Goal: Task Accomplishment & Management: Manage account settings

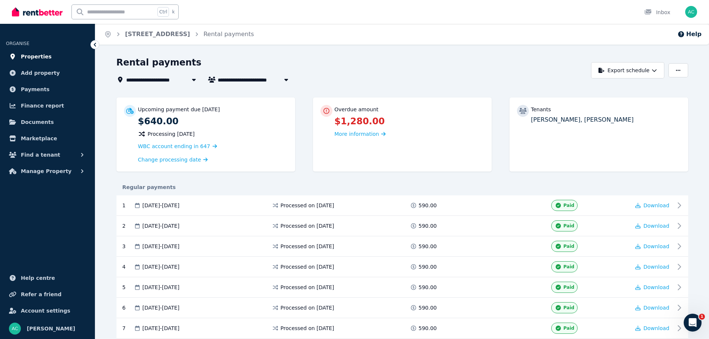
click at [40, 55] on span "Properties" at bounding box center [36, 56] width 31 height 9
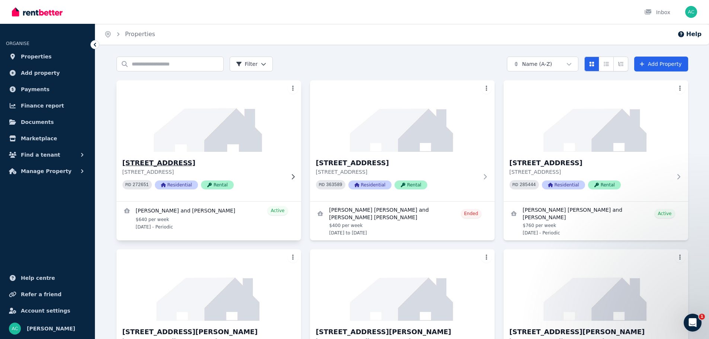
click at [255, 181] on div "PID 272651 Residential Rental" at bounding box center [203, 184] width 162 height 9
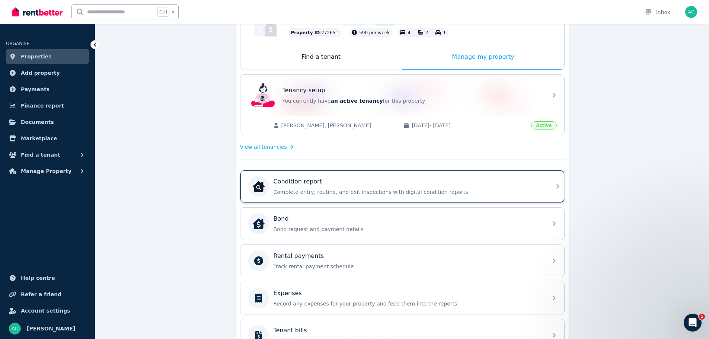
scroll to position [112, 0]
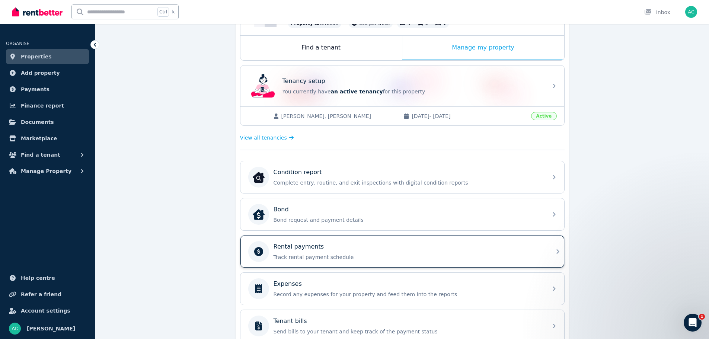
click at [349, 248] on div "Rental payments" at bounding box center [408, 246] width 269 height 9
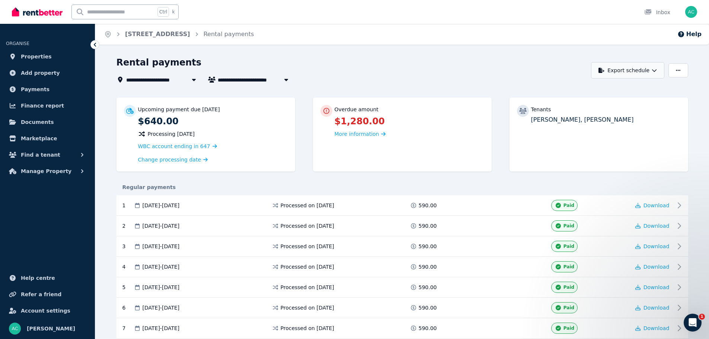
click at [655, 70] on icon "button" at bounding box center [654, 70] width 5 height 5
click at [599, 100] on p "Excel spreadsheet (xlsx)" at bounding box center [630, 102] width 70 height 7
click at [49, 106] on span "Finance report" at bounding box center [42, 105] width 43 height 9
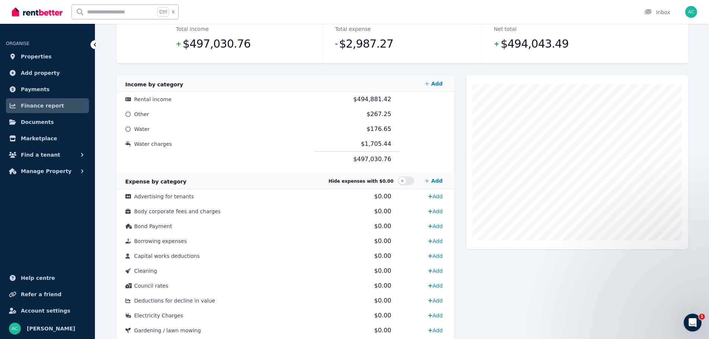
scroll to position [37, 0]
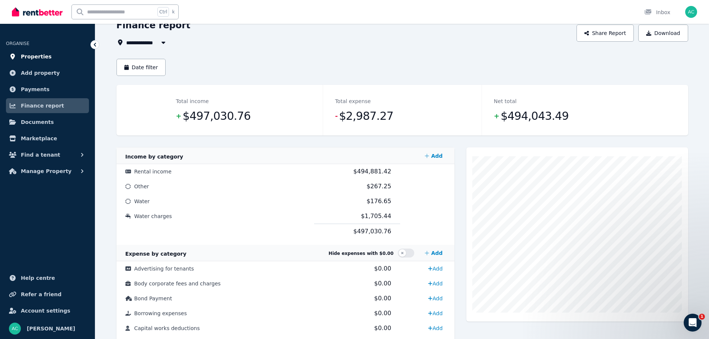
click at [39, 58] on span "Properties" at bounding box center [36, 56] width 31 height 9
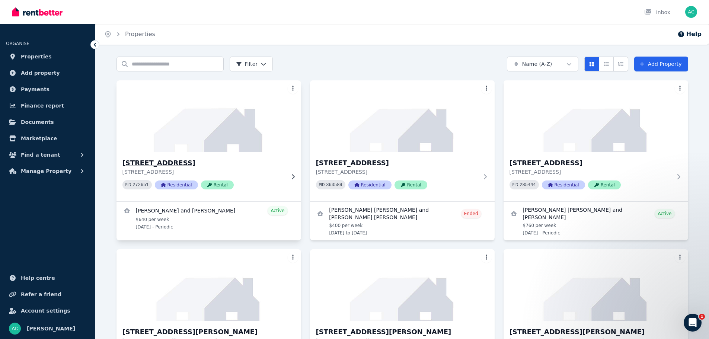
click at [286, 175] on div "[STREET_ADDRESS] PID 272651 Residential Rental" at bounding box center [208, 176] width 185 height 49
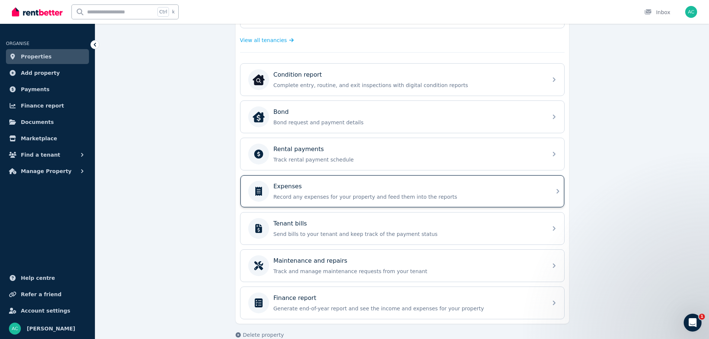
scroll to position [222, 0]
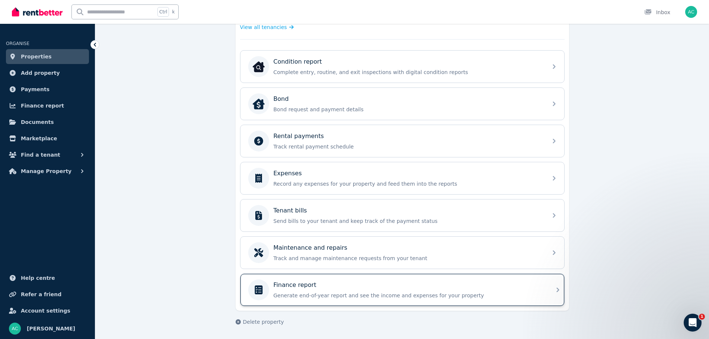
click at [397, 292] on p "Generate end-of-year report and see the income and expenses for your property" at bounding box center [408, 295] width 269 height 7
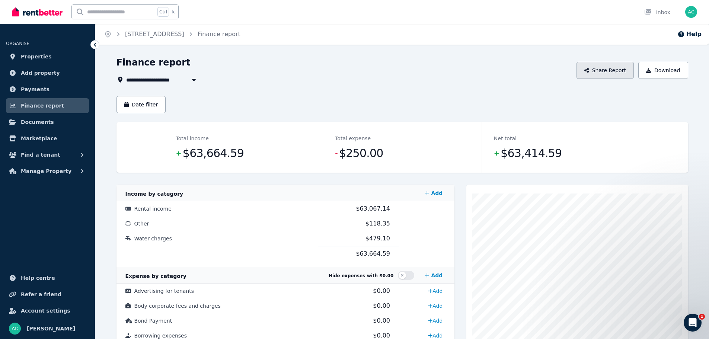
click at [617, 70] on button "Share Report" at bounding box center [604, 70] width 57 height 17
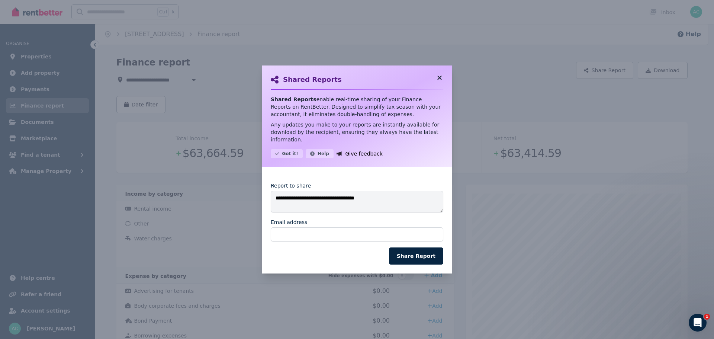
click at [441, 80] on icon at bounding box center [440, 78] width 4 height 4
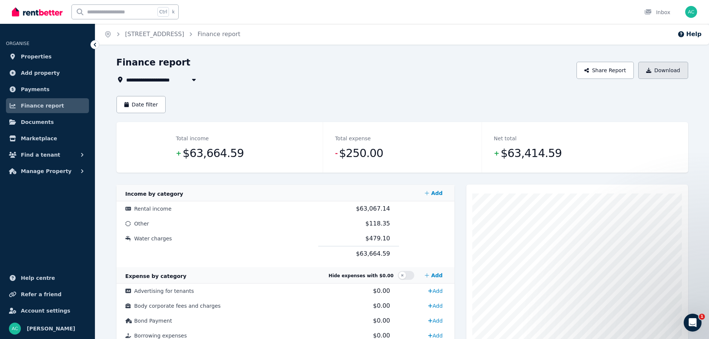
click at [664, 70] on button "Download" at bounding box center [663, 70] width 50 height 17
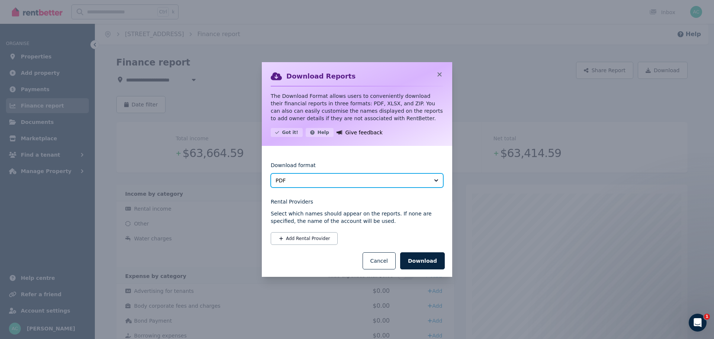
click at [409, 180] on span "PDF" at bounding box center [352, 180] width 153 height 7
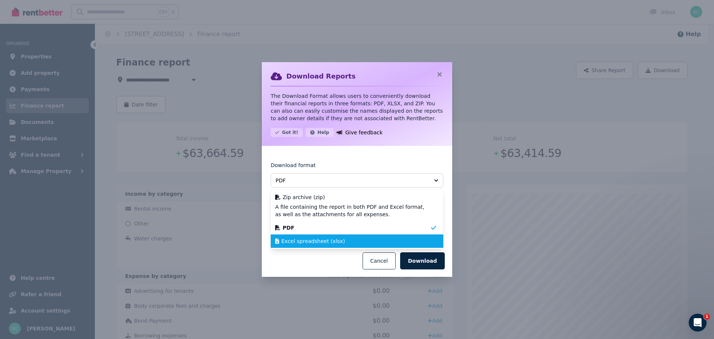
click at [383, 241] on div "Excel spreadsheet (xlsx)" at bounding box center [352, 240] width 155 height 7
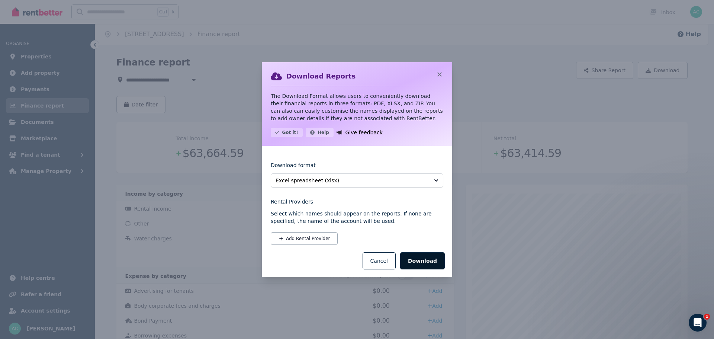
click at [424, 258] on button "Download" at bounding box center [422, 260] width 45 height 17
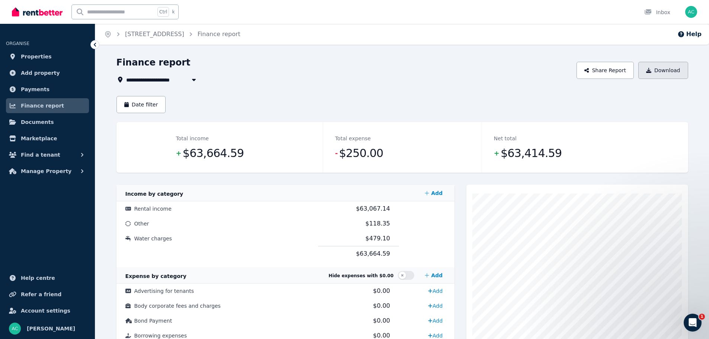
click at [674, 68] on button "Download" at bounding box center [663, 70] width 50 height 17
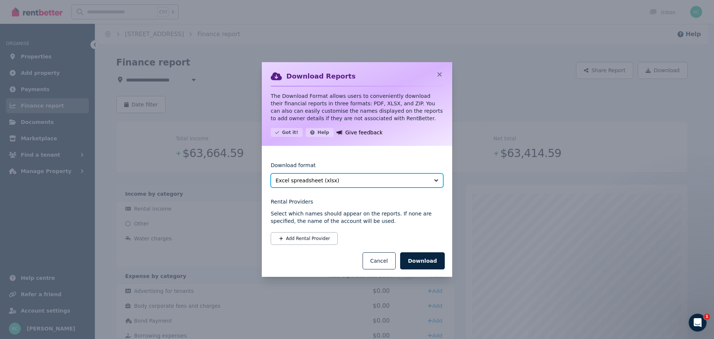
click at [336, 178] on span "Excel spreadsheet (xlsx)" at bounding box center [352, 180] width 153 height 7
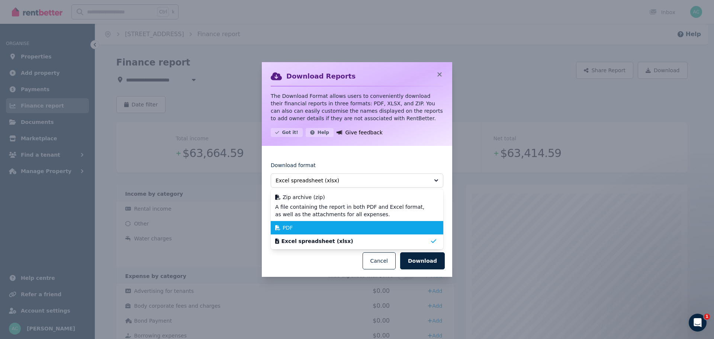
click at [330, 224] on div "PDF" at bounding box center [352, 227] width 155 height 7
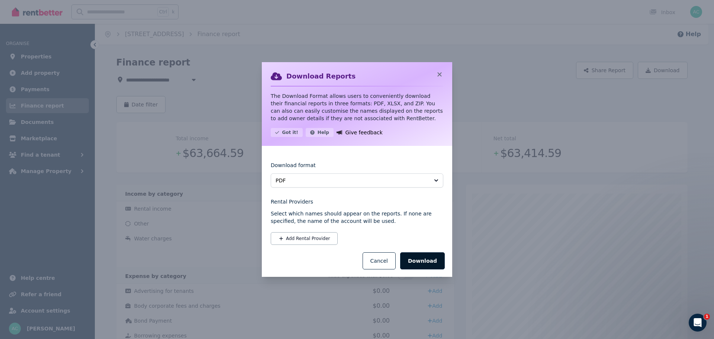
click at [421, 264] on button "Download" at bounding box center [422, 260] width 45 height 17
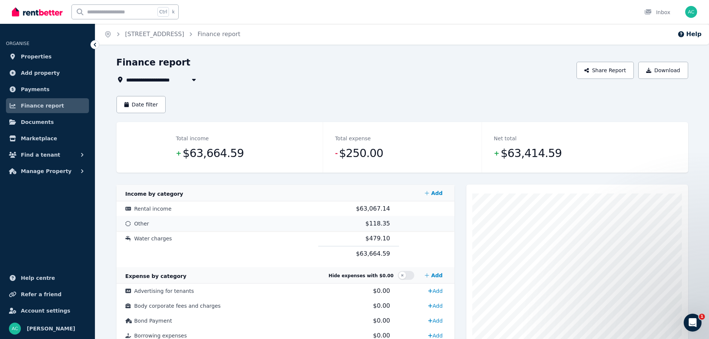
click at [365, 222] on span "$118.35" at bounding box center [377, 223] width 25 height 7
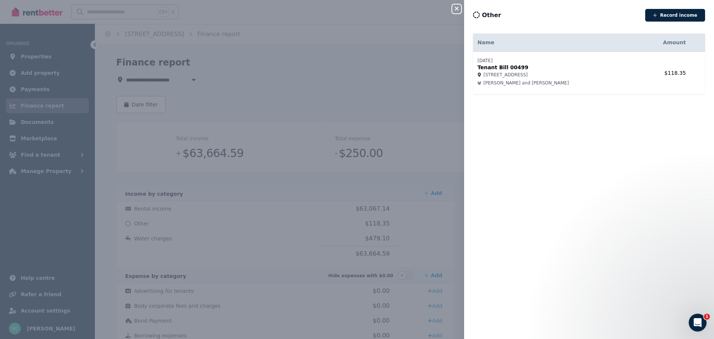
click at [458, 9] on icon "button" at bounding box center [456, 9] width 9 height 6
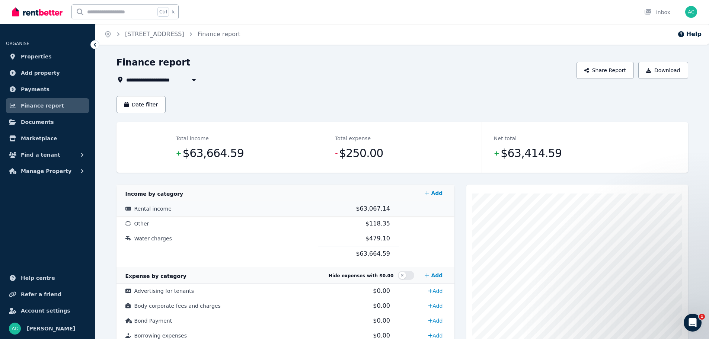
click at [365, 207] on span "$63,067.14" at bounding box center [373, 208] width 34 height 7
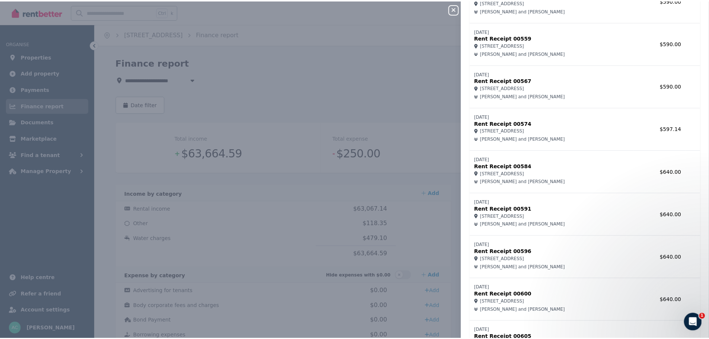
scroll to position [2977, 0]
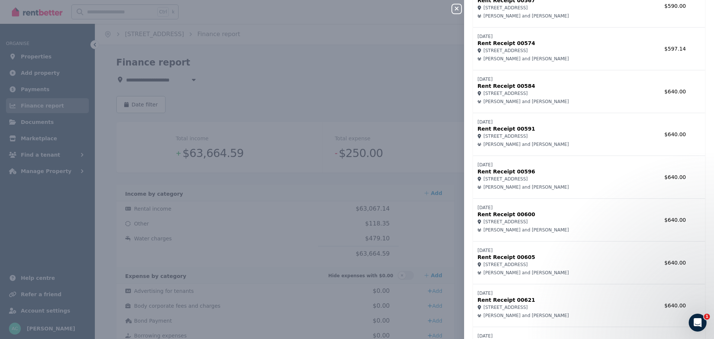
click at [457, 8] on icon "button" at bounding box center [457, 9] width 4 height 4
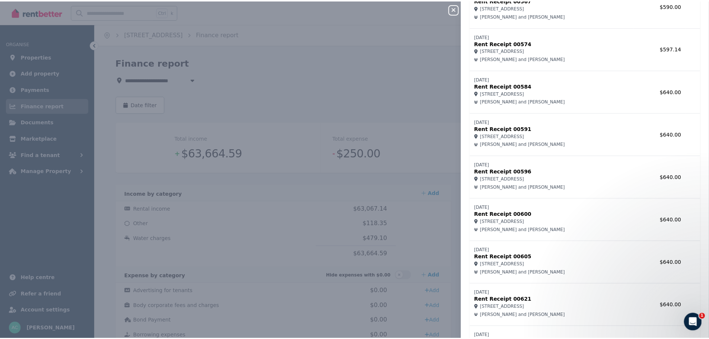
scroll to position [0, 0]
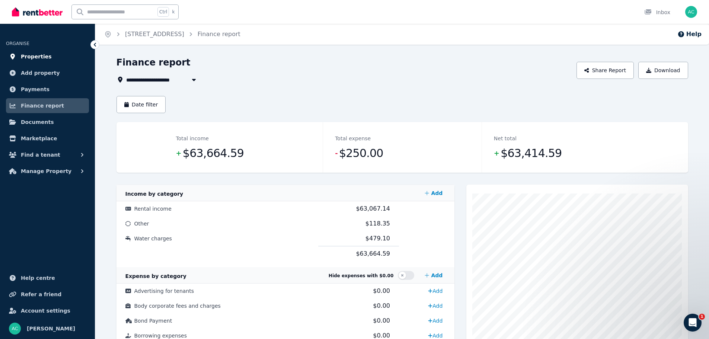
click at [49, 58] on link "Properties" at bounding box center [47, 56] width 83 height 15
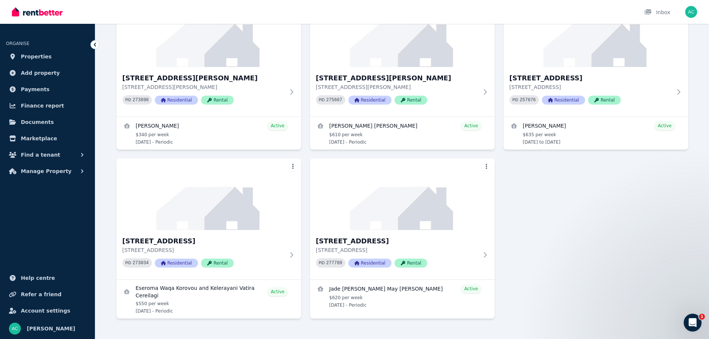
scroll to position [425, 0]
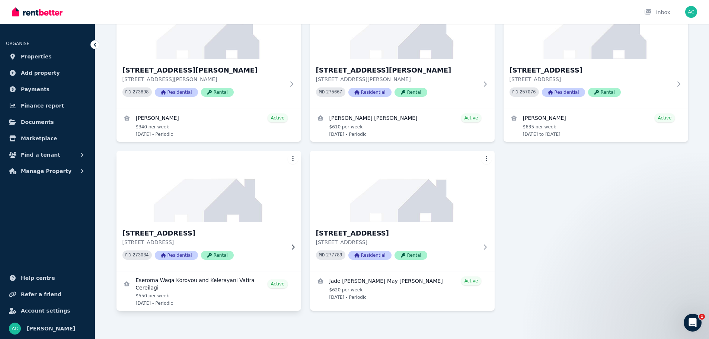
click at [238, 164] on img at bounding box center [209, 186] width 194 height 75
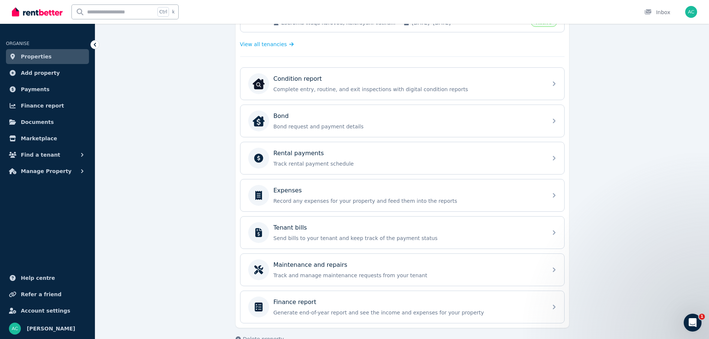
scroll to position [222, 0]
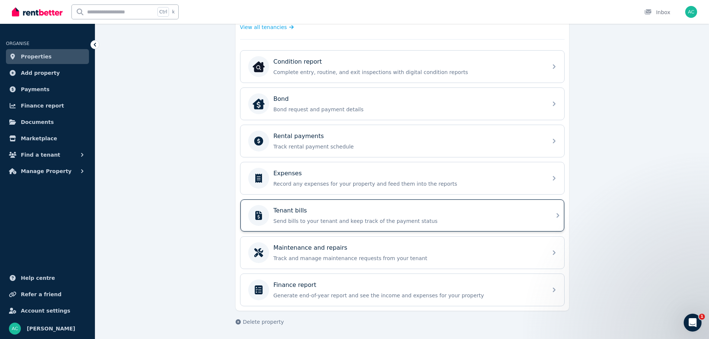
click at [419, 216] on div "Tenant bills Send bills to your tenant and keep track of the payment status" at bounding box center [408, 215] width 269 height 19
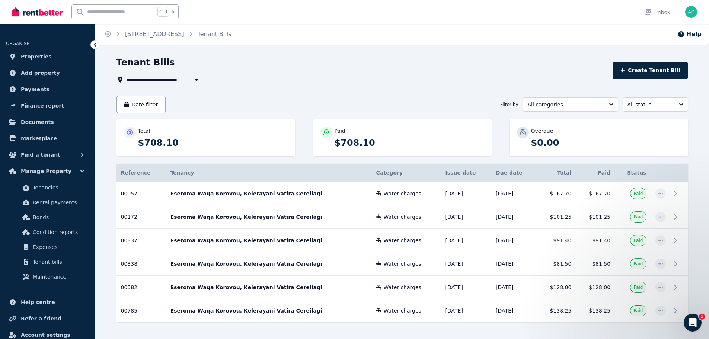
click at [96, 47] on icon at bounding box center [94, 44] width 7 height 7
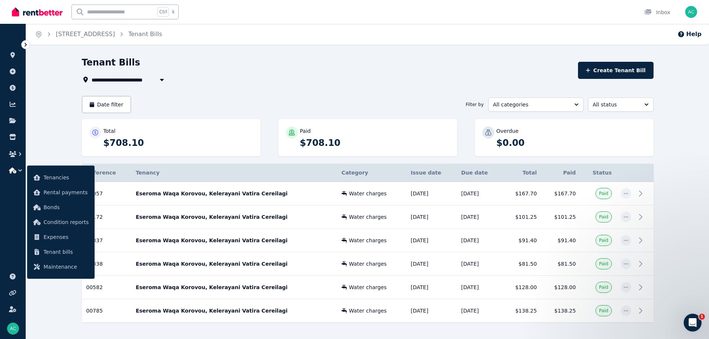
click at [55, 32] on div "[STREET_ADDRESS]" at bounding box center [80, 34] width 70 height 9
click at [63, 33] on link "[STREET_ADDRESS]" at bounding box center [85, 34] width 59 height 7
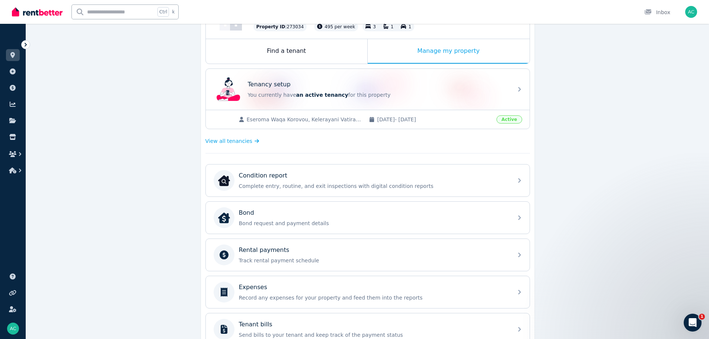
scroll to position [149, 0]
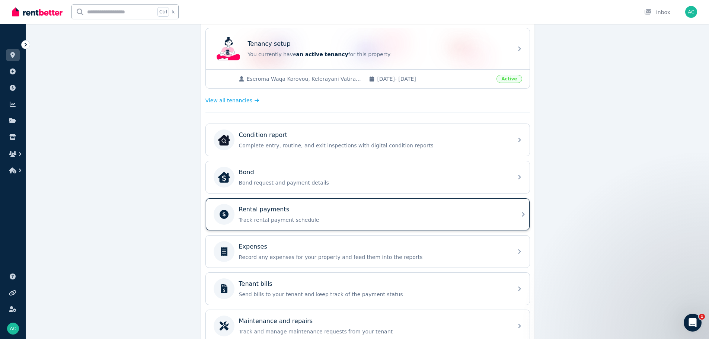
click at [312, 217] on p "Track rental payment schedule" at bounding box center [373, 219] width 269 height 7
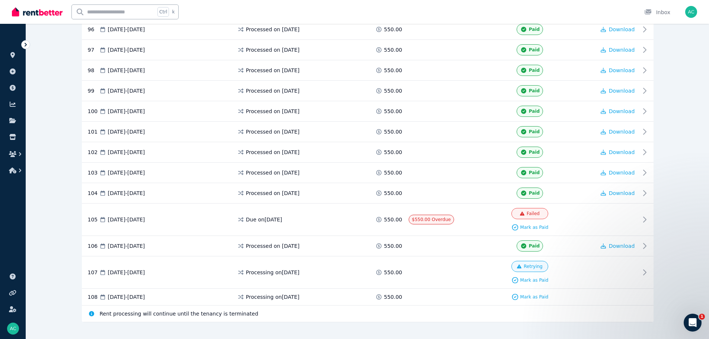
scroll to position [2130, 0]
